Goal: Information Seeking & Learning: Learn about a topic

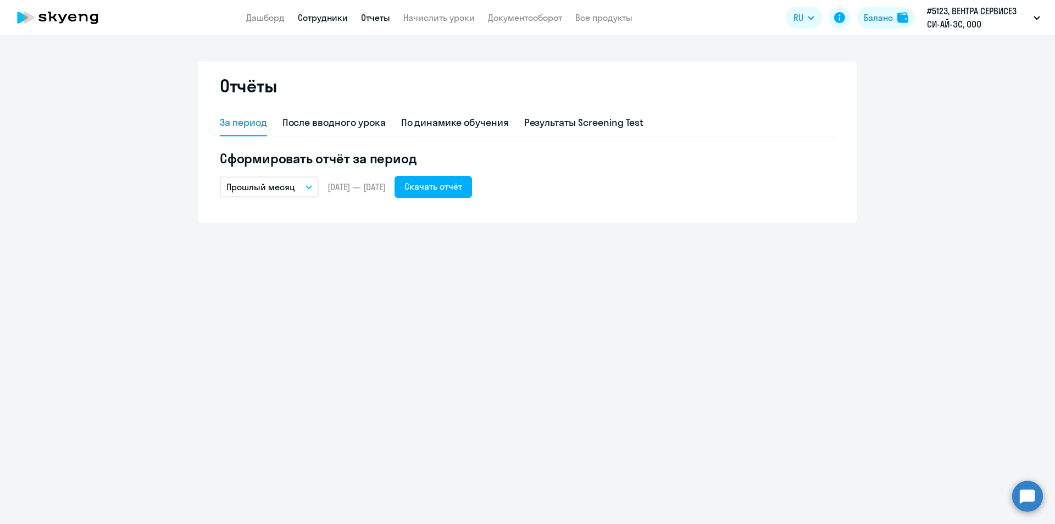
click at [316, 12] on link "Сотрудники" at bounding box center [323, 17] width 50 height 11
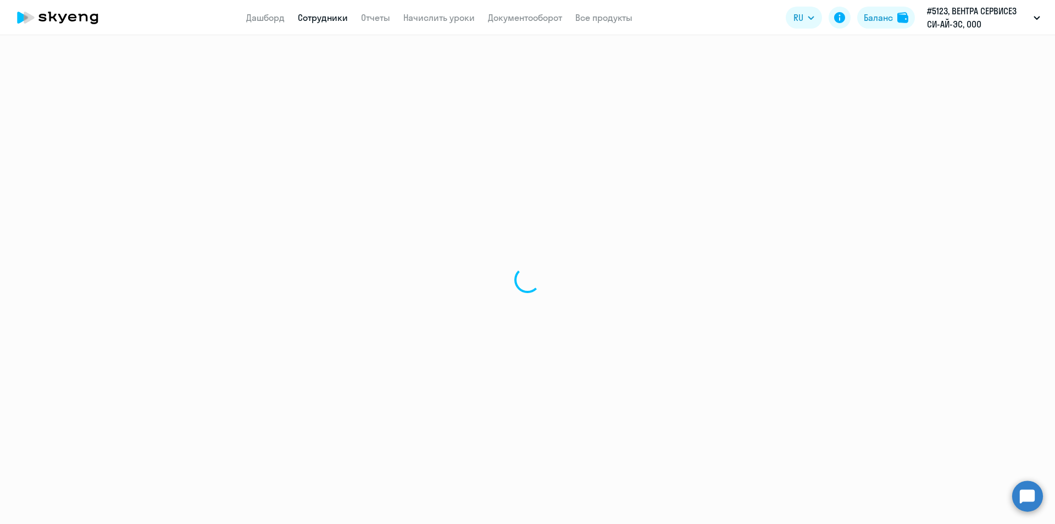
select select "30"
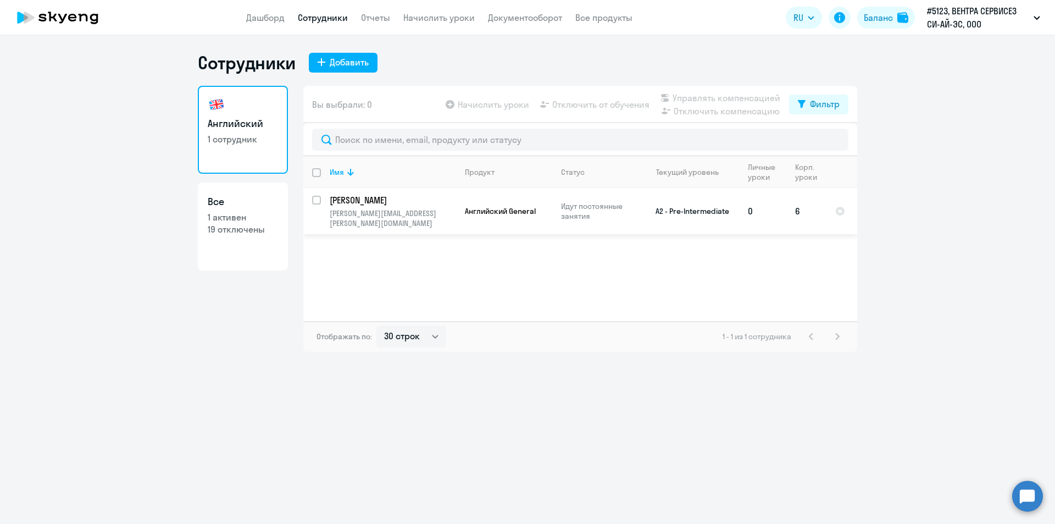
click at [380, 204] on p "[PERSON_NAME]" at bounding box center [392, 200] width 124 height 12
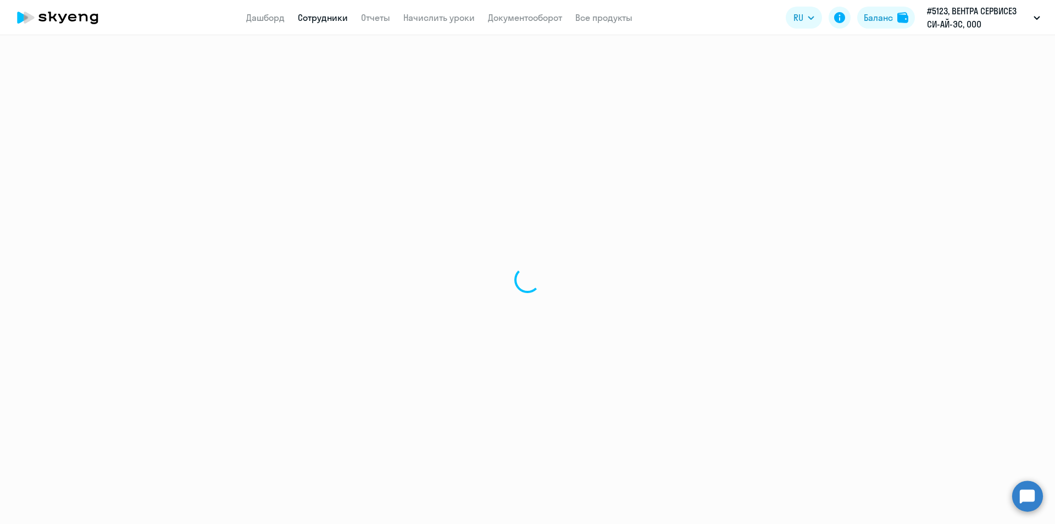
select select "english"
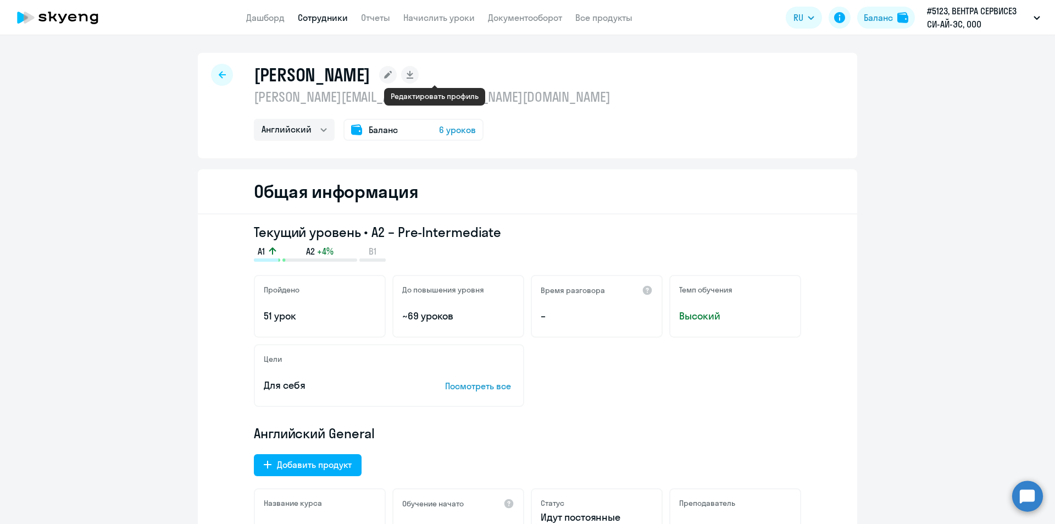
click at [397, 72] on rect at bounding box center [388, 75] width 18 height 18
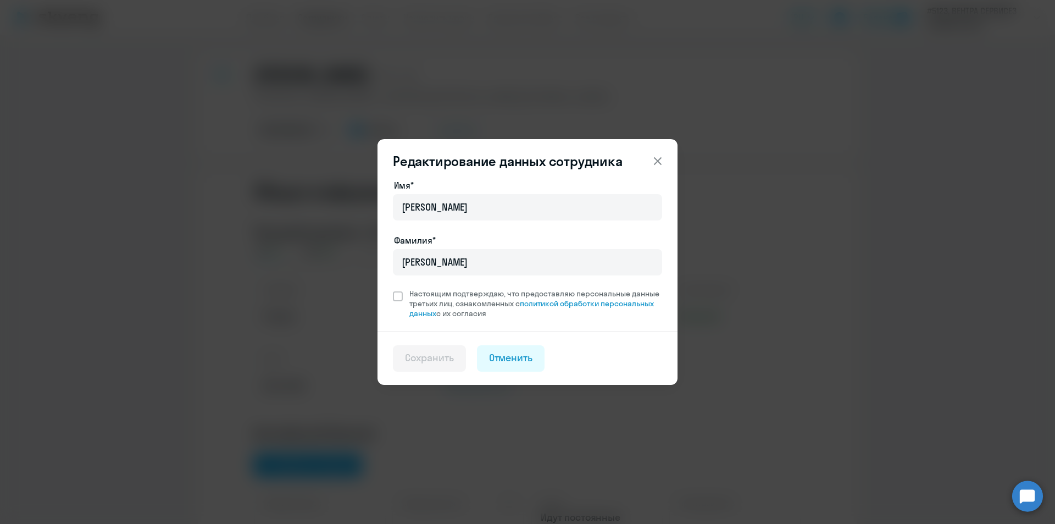
click at [660, 156] on icon at bounding box center [657, 160] width 13 height 13
